Goal: Find specific page/section: Find specific page/section

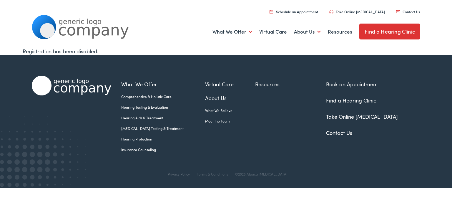
click at [389, 30] on link "Find a Hearing Clinic" at bounding box center [389, 32] width 61 height 16
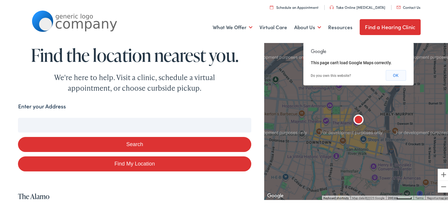
click at [397, 72] on button "OK" at bounding box center [395, 74] width 20 height 11
